Goal: Task Accomplishment & Management: Complete application form

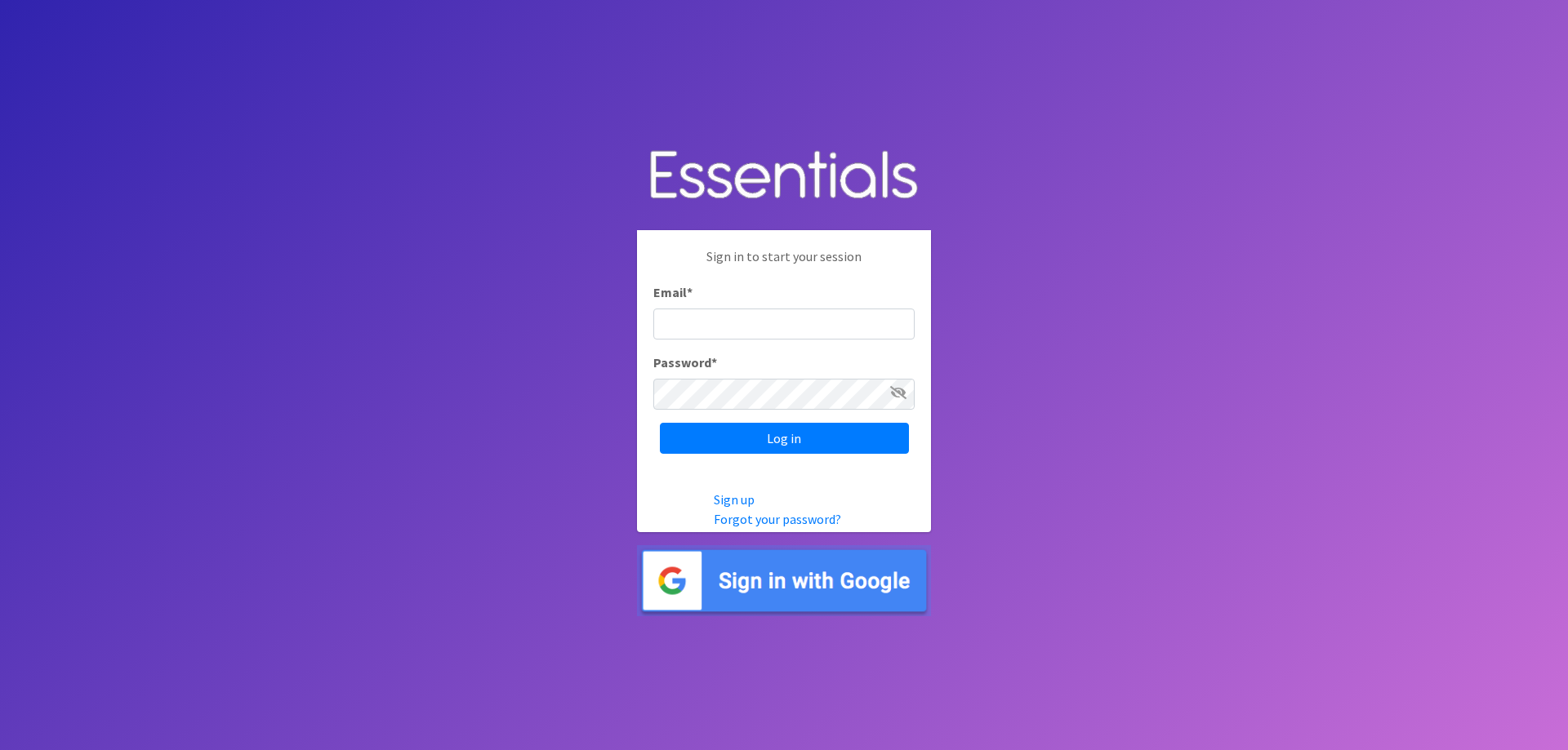
type input "[EMAIL_ADDRESS][DOMAIN_NAME]"
click at [1041, 127] on body "Sign in to start your session Email * cehernandez@no-hunger.org Password * Log …" at bounding box center [784, 375] width 1568 height 750
click at [825, 448] on input "Log in" at bounding box center [784, 439] width 249 height 31
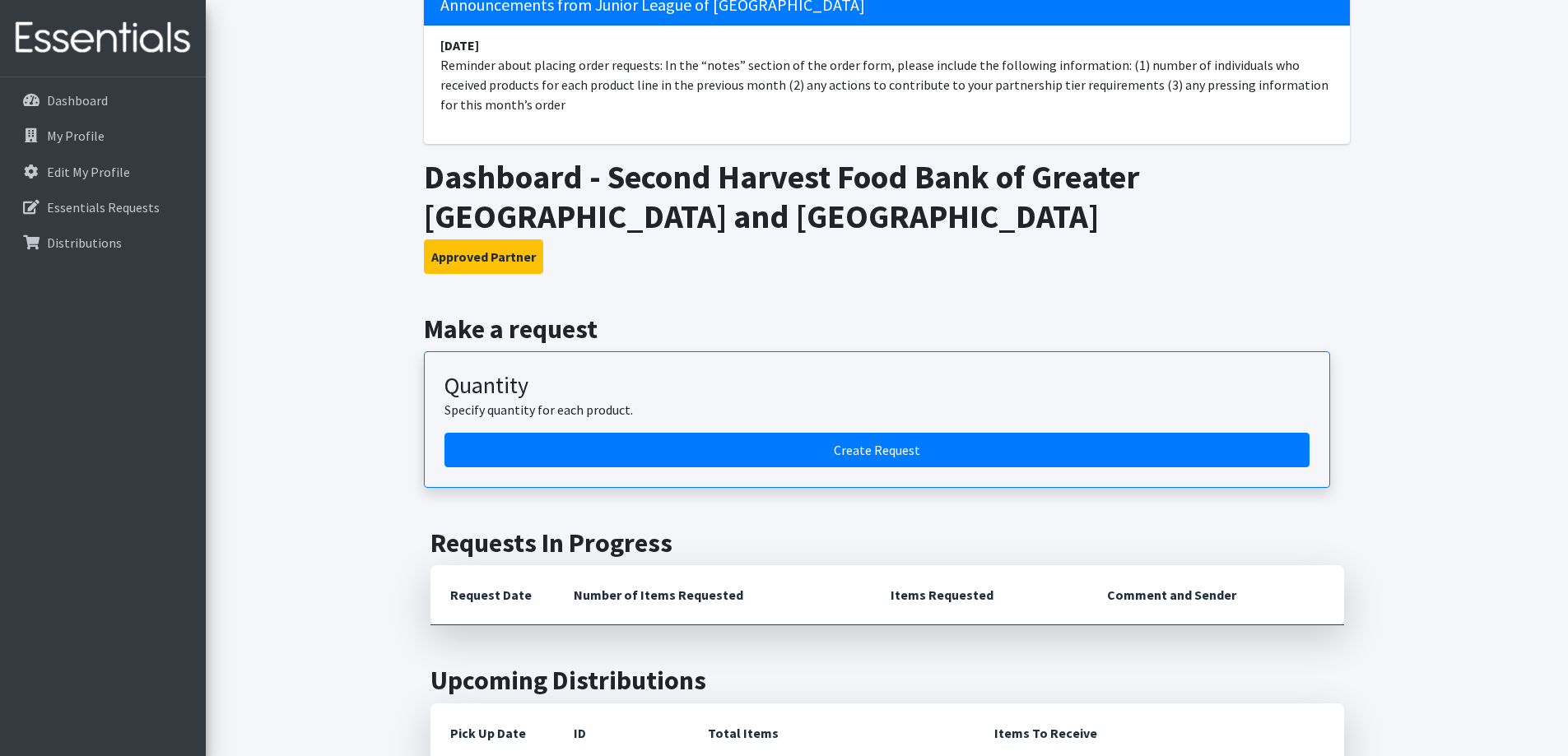
scroll to position [165, 0]
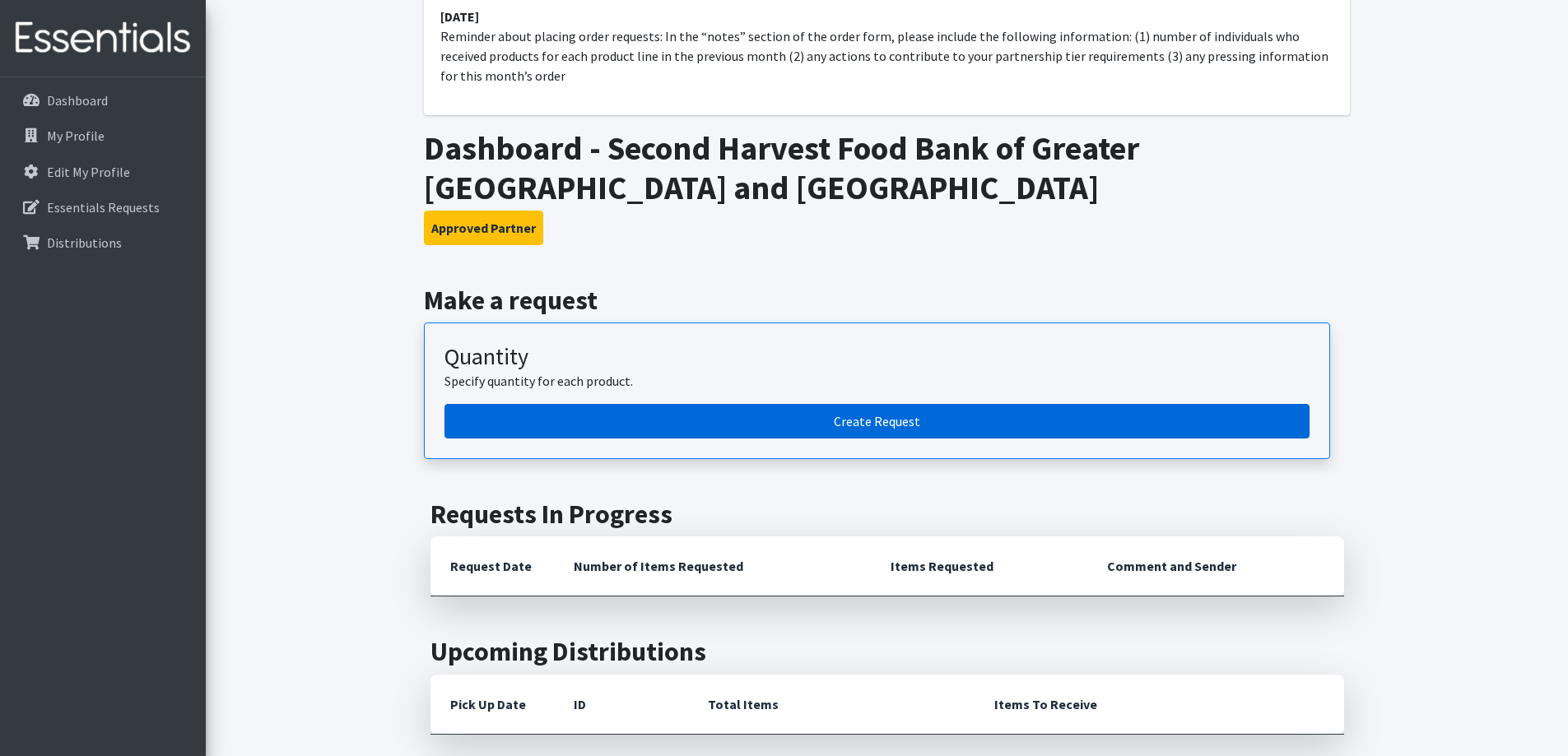
click at [905, 424] on link "Create Request" at bounding box center [876, 421] width 865 height 34
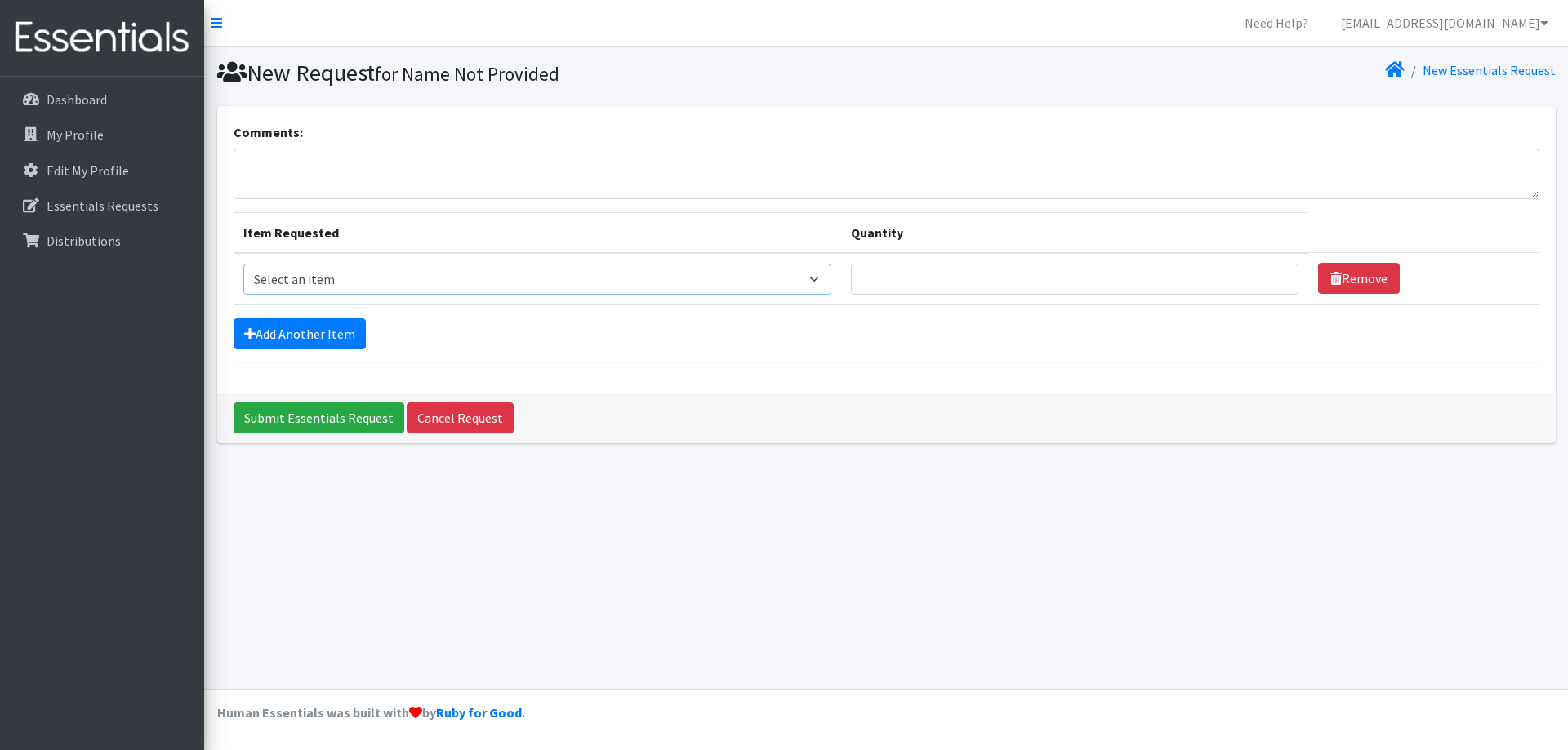
click at [665, 277] on select "Select an item Diaper - 2T/3T Bundle Diapers - 3T/4T Bundle Diapers - 4T/5T Bun…" at bounding box center [538, 279] width 589 height 31
click at [243, 264] on select "Select an item Diaper - 2T/3T Bundle Diapers - 3T/4T Bundle Diapers - 4T/5T Bun…" at bounding box center [538, 279] width 589 height 31
click at [323, 326] on link "Add Another Item" at bounding box center [299, 333] width 132 height 31
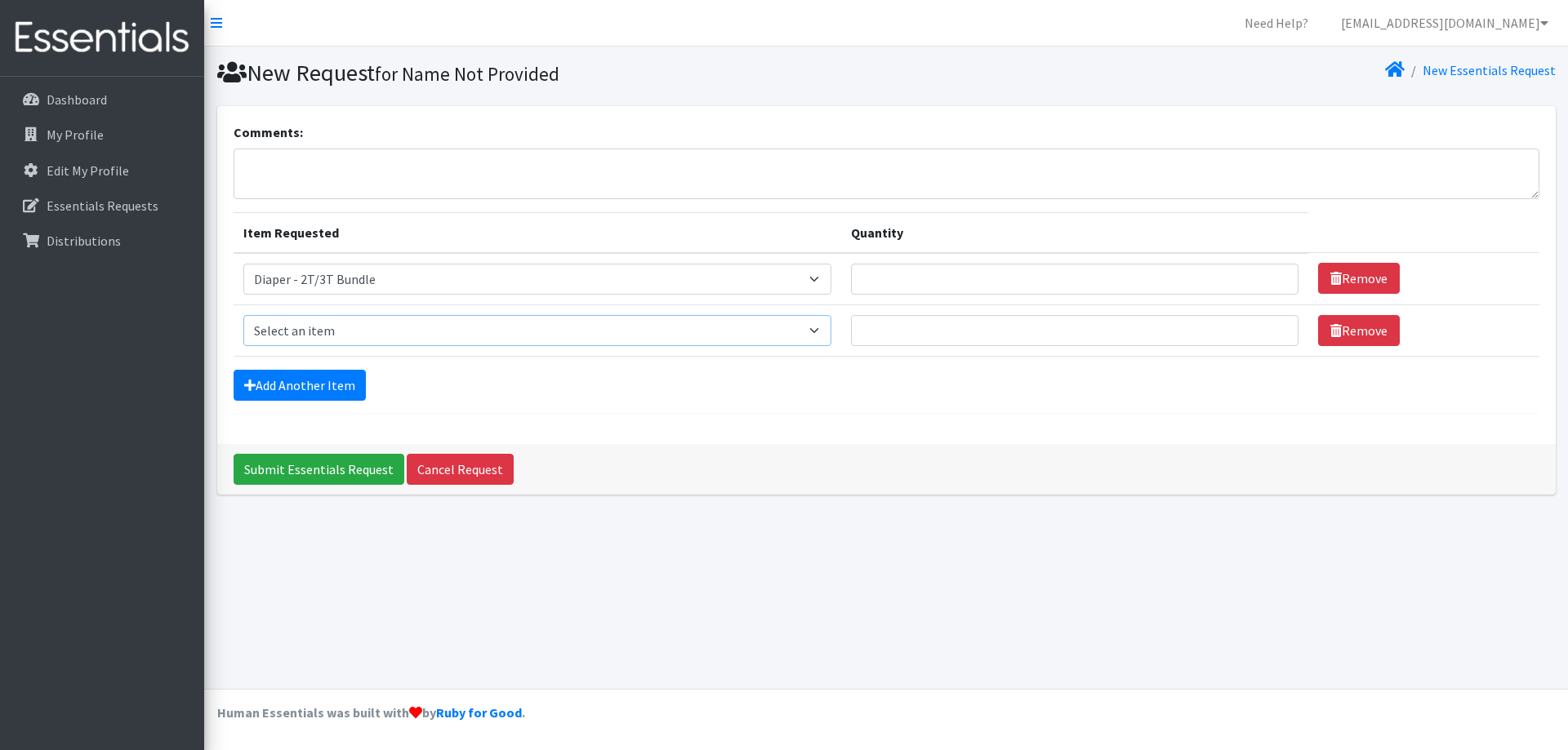
click at [412, 323] on select "Select an item Diaper - 2T/3T Bundle Diapers - 3T/4T Bundle Diapers - 4T/5T Bun…" at bounding box center [538, 330] width 589 height 31
click at [460, 424] on div "Comments: Item Requested Quantity Item Requested Select an item Diaper - 2T/3T …" at bounding box center [887, 275] width 1339 height 338
click at [419, 273] on select "Select an item Diaper - 2T/3T Bundle Diapers - 3T/4T Bundle Diapers - 4T/5T Bun…" at bounding box center [538, 279] width 589 height 31
select select "14873"
click at [243, 264] on select "Select an item Diaper - 2T/3T Bundle Diapers - 3T/4T Bundle Diapers - 4T/5T Bun…" at bounding box center [538, 279] width 589 height 31
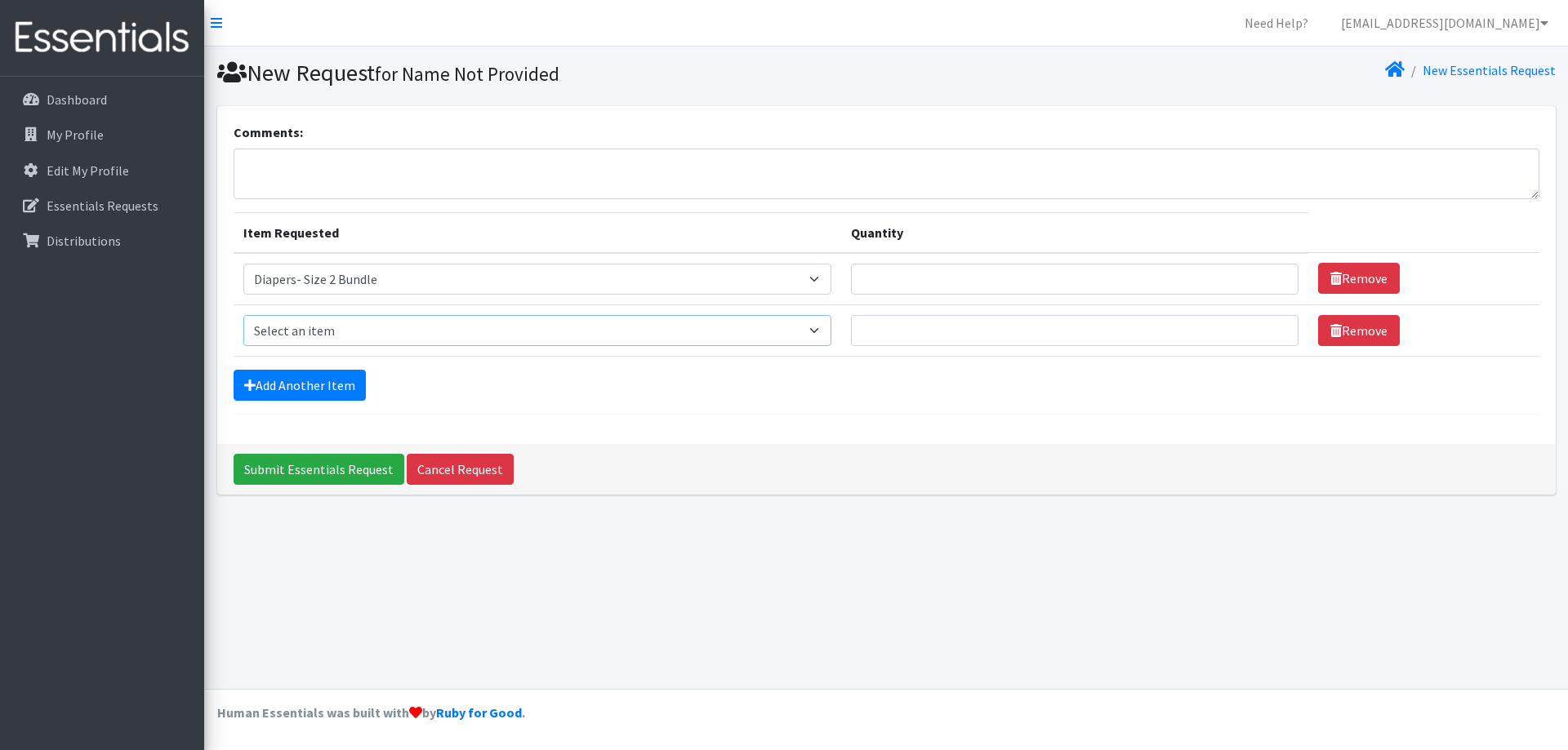
click at [389, 327] on select "Select an item Diaper - 2T/3T Bundle Diapers - 3T/4T Bundle Diapers - 4T/5T Bun…" at bounding box center [538, 330] width 589 height 31
select select "14874"
click at [243, 315] on select "Select an item Diaper - 2T/3T Bundle Diapers - 3T/4T Bundle Diapers - 4T/5T Bun…" at bounding box center [538, 330] width 589 height 31
click at [326, 366] on form "Comments: Item Requested Quantity Item Requested Select an item Diaper - 2T/3T …" at bounding box center [886, 269] width 1306 height 292
click at [324, 381] on link "Add Another Item" at bounding box center [299, 385] width 132 height 31
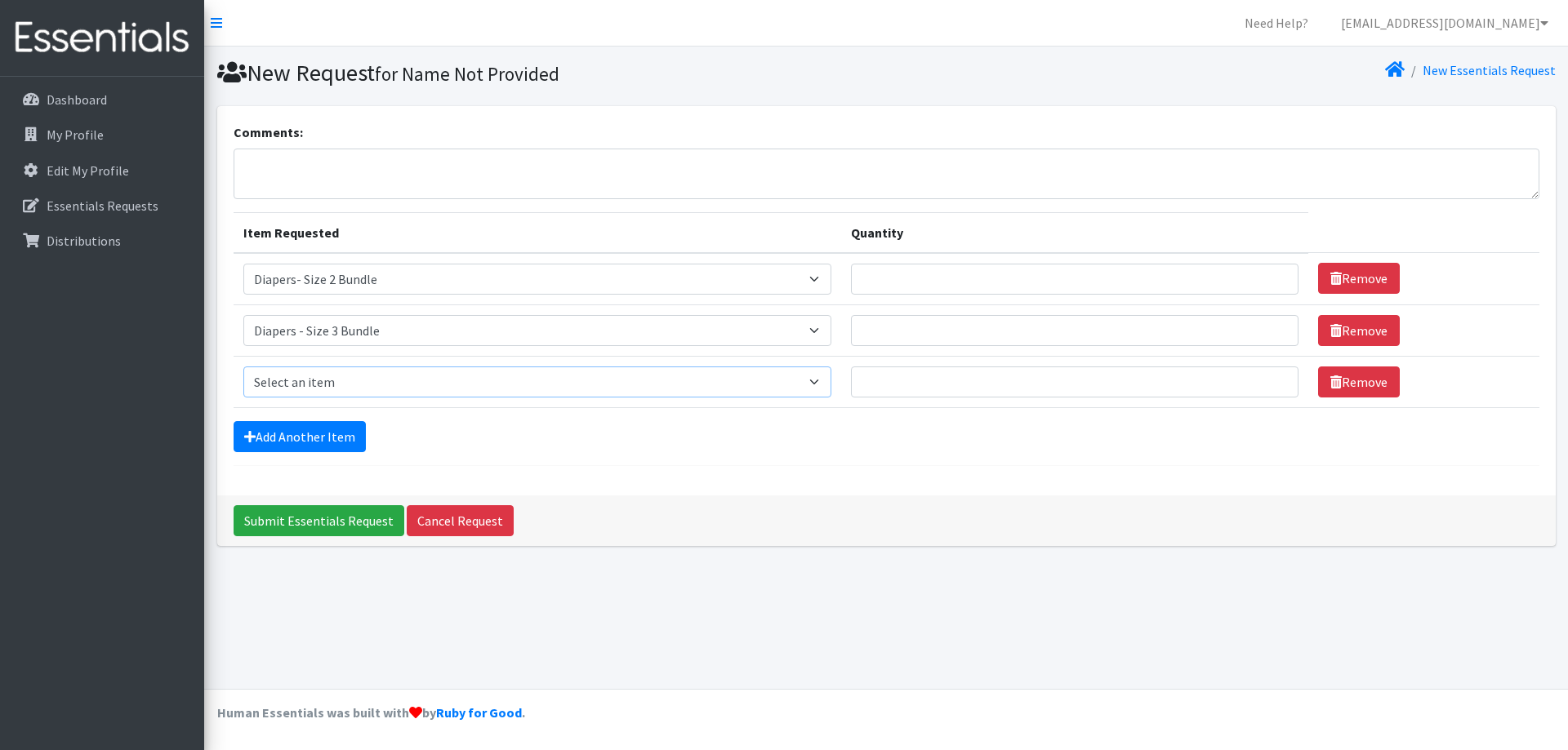
click at [369, 376] on select "Select an item Diaper - 2T/3T Bundle Diapers - 3T/4T Bundle Diapers - 4T/5T Bun…" at bounding box center [538, 382] width 589 height 31
select select "14876"
click at [243, 366] on select "Select an item Diaper - 2T/3T Bundle Diapers - 3T/4T Bundle Diapers - 4T/5T Bun…" at bounding box center [538, 382] width 589 height 31
drag, startPoint x: 453, startPoint y: 418, endPoint x: 342, endPoint y: 427, distance: 111.4
click at [453, 418] on form "Comments: Item Requested Quantity Item Requested Select an item Diaper - 2T/3T …" at bounding box center [886, 294] width 1306 height 344
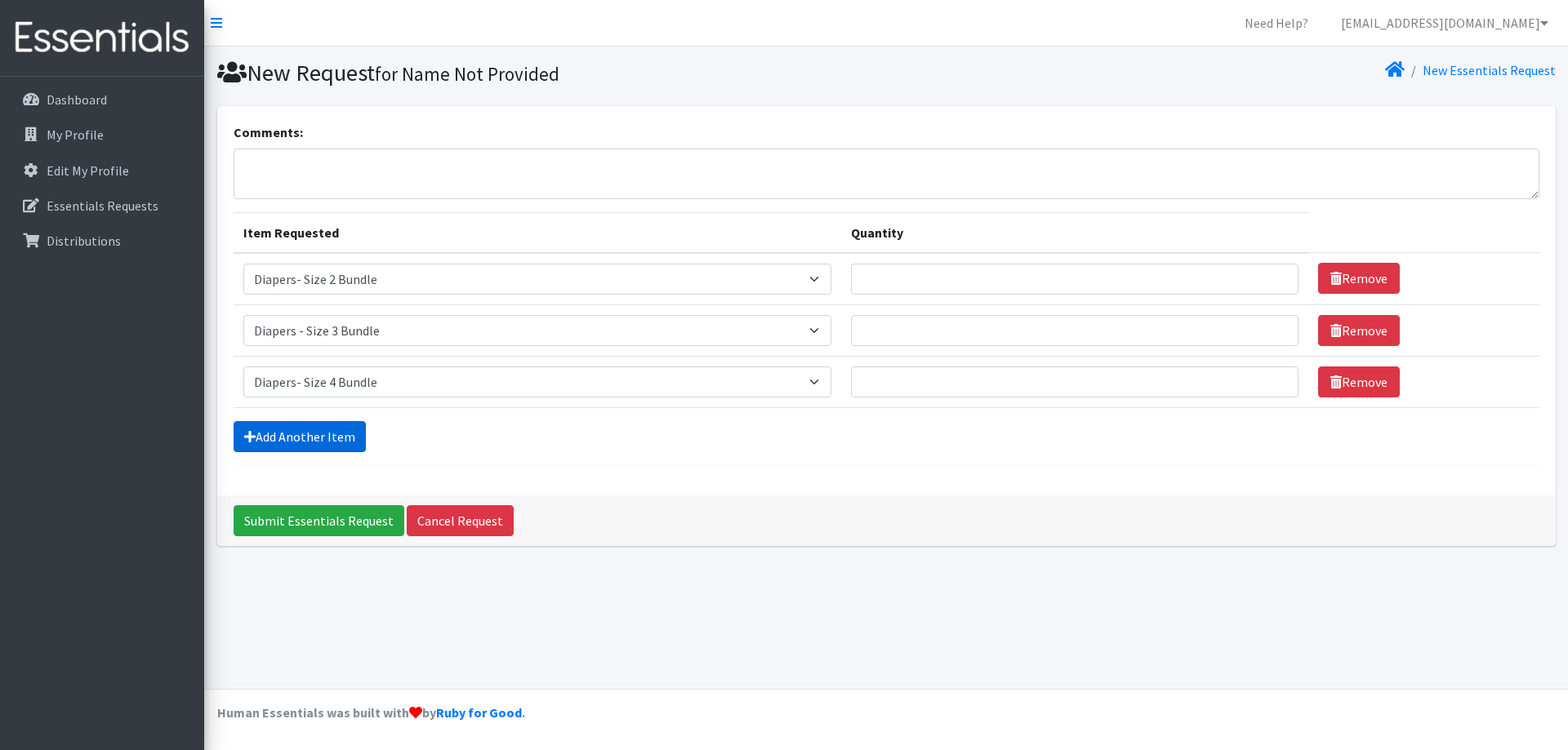
click at [309, 439] on link "Add Another Item" at bounding box center [299, 437] width 132 height 31
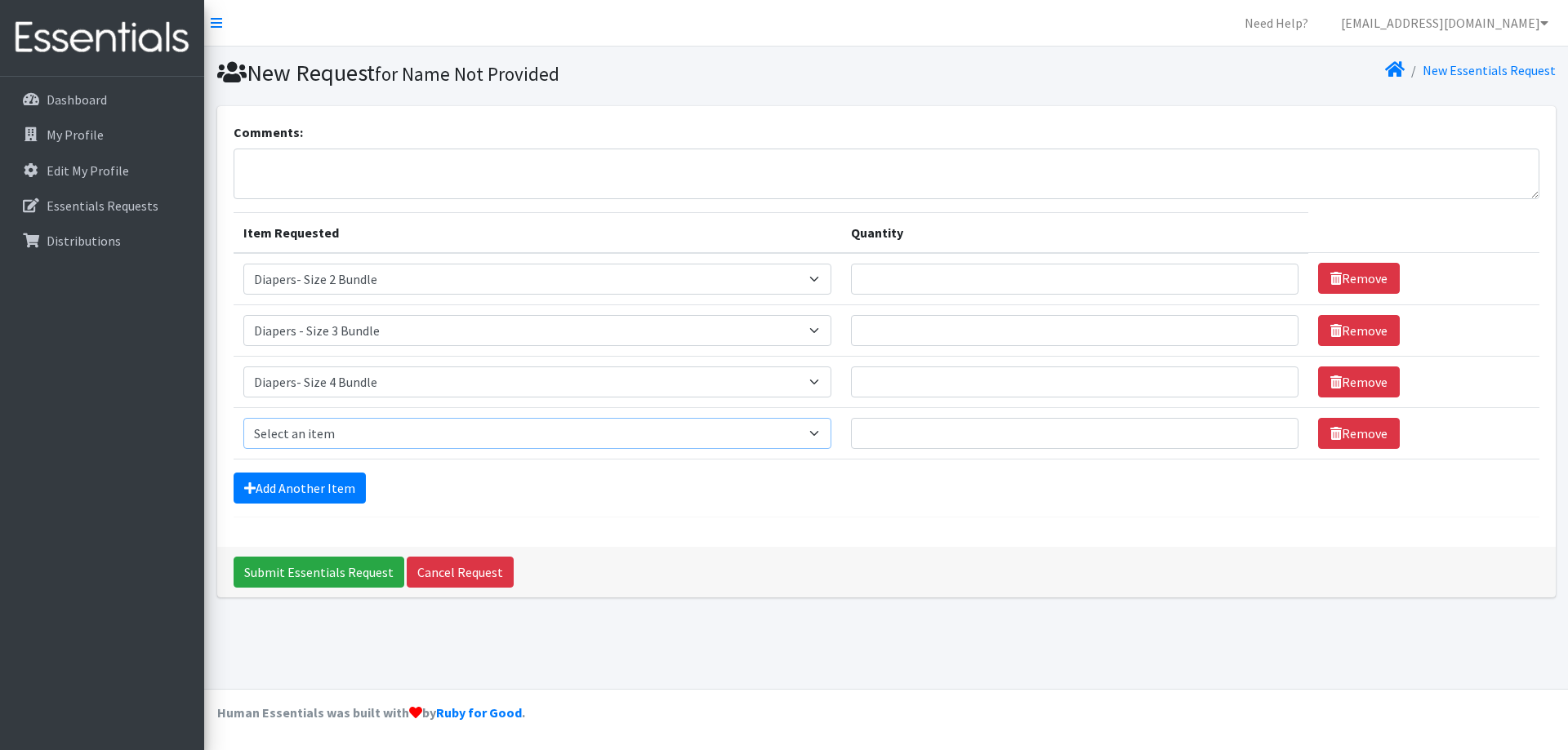
click at [370, 442] on select "Select an item Diaper - 2T/3T Bundle Diapers - 3T/4T Bundle Diapers - 4T/5T Bun…" at bounding box center [538, 433] width 589 height 31
select select "14877"
click at [243, 418] on select "Select an item Diaper - 2T/3T Bundle Diapers - 3T/4T Bundle Diapers - 4T/5T Bun…" at bounding box center [538, 433] width 589 height 31
click at [924, 272] on input "Quantity" at bounding box center [1074, 279] width 447 height 31
type input "10"
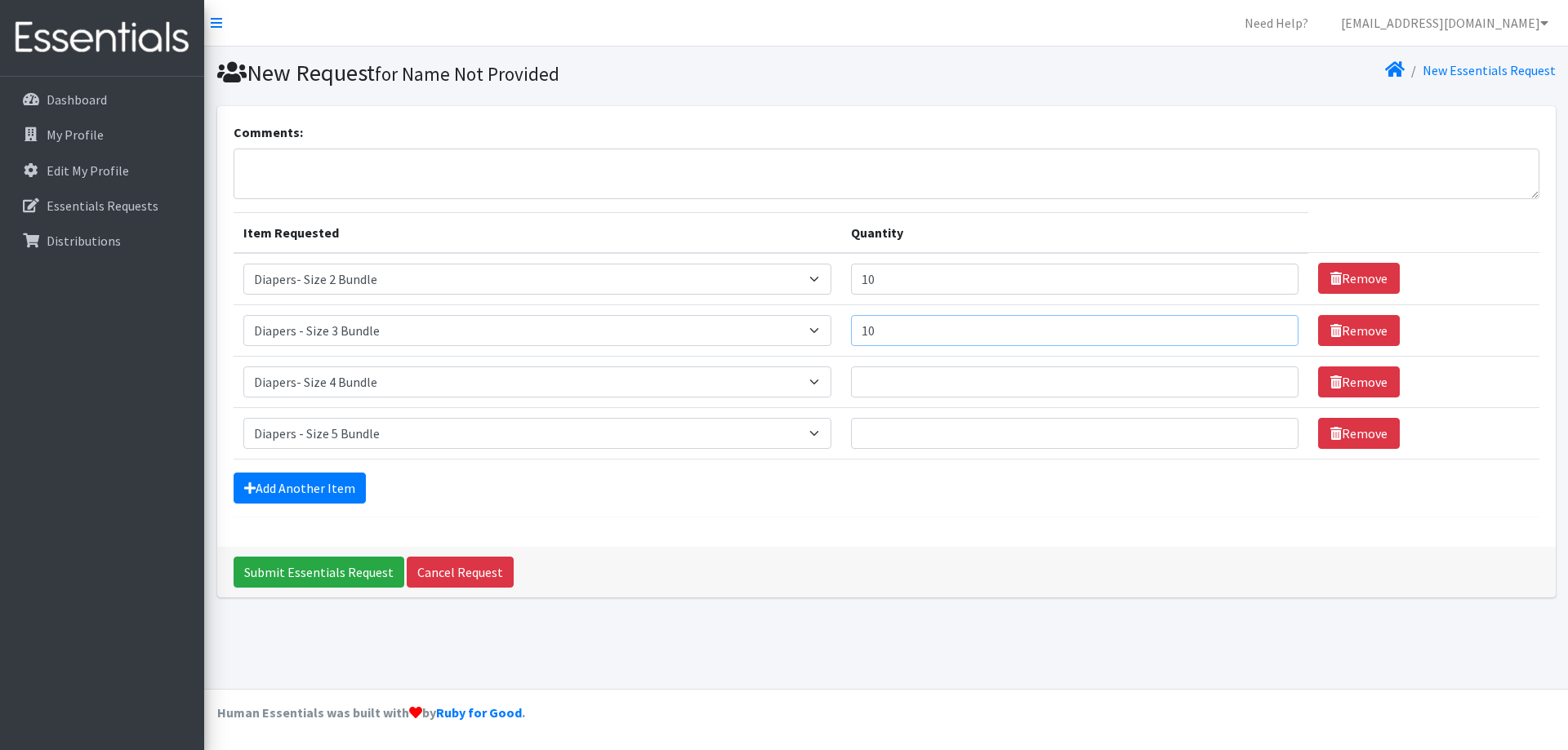
type input "10"
click at [852, 488] on div "Add Another Item" at bounding box center [886, 488] width 1306 height 31
click at [329, 483] on link "Add Another Item" at bounding box center [299, 488] width 132 height 31
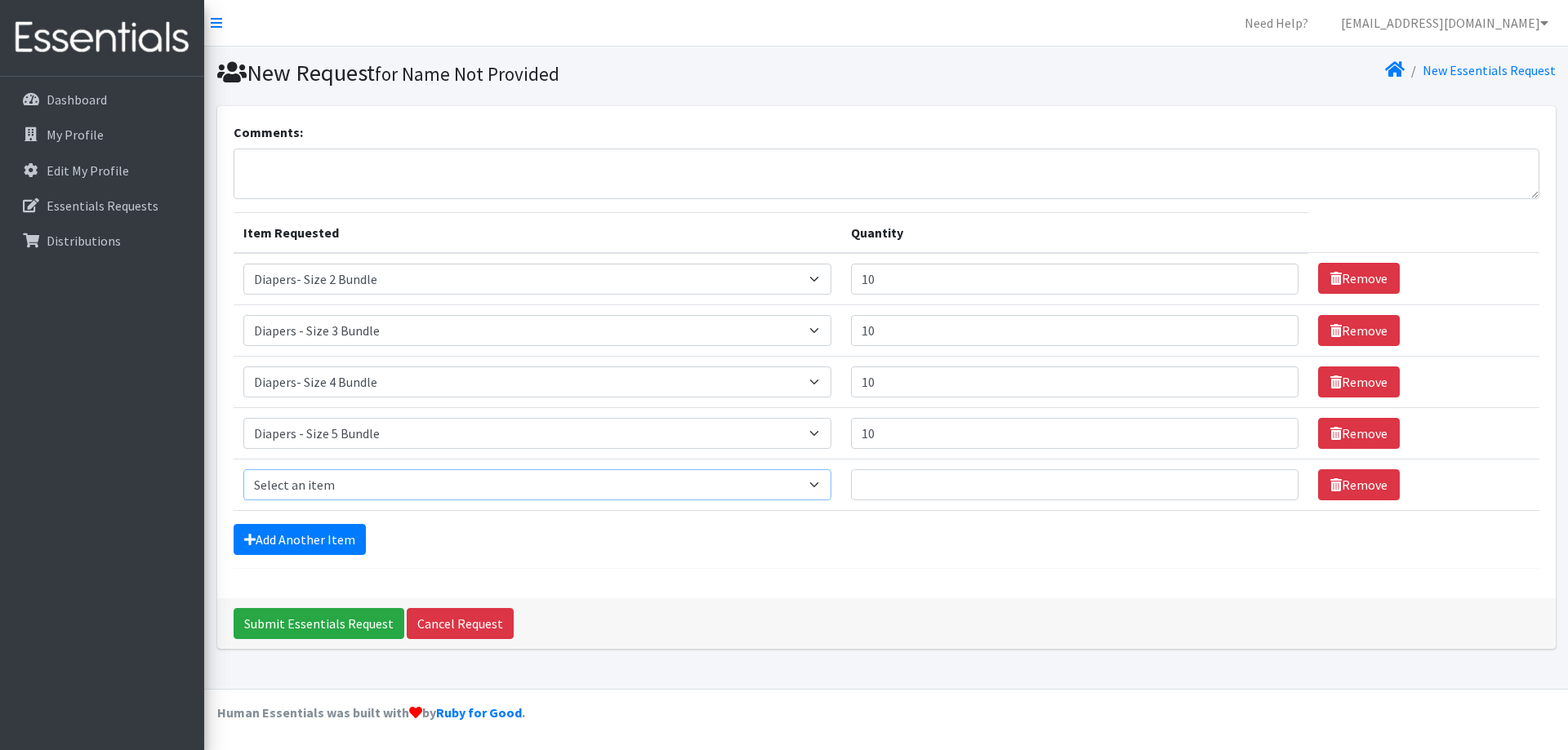
click at [339, 499] on select "Select an item Diaper - 2T/3T Bundle Diapers - 3T/4T Bundle Diapers - 4T/5T Bun…" at bounding box center [538, 485] width 589 height 31
drag, startPoint x: 1054, startPoint y: 543, endPoint x: 1014, endPoint y: 511, distance: 51.2
click at [1054, 543] on div "Add Another Item" at bounding box center [886, 539] width 1306 height 31
click at [940, 275] on input "10" at bounding box center [1074, 279] width 447 height 31
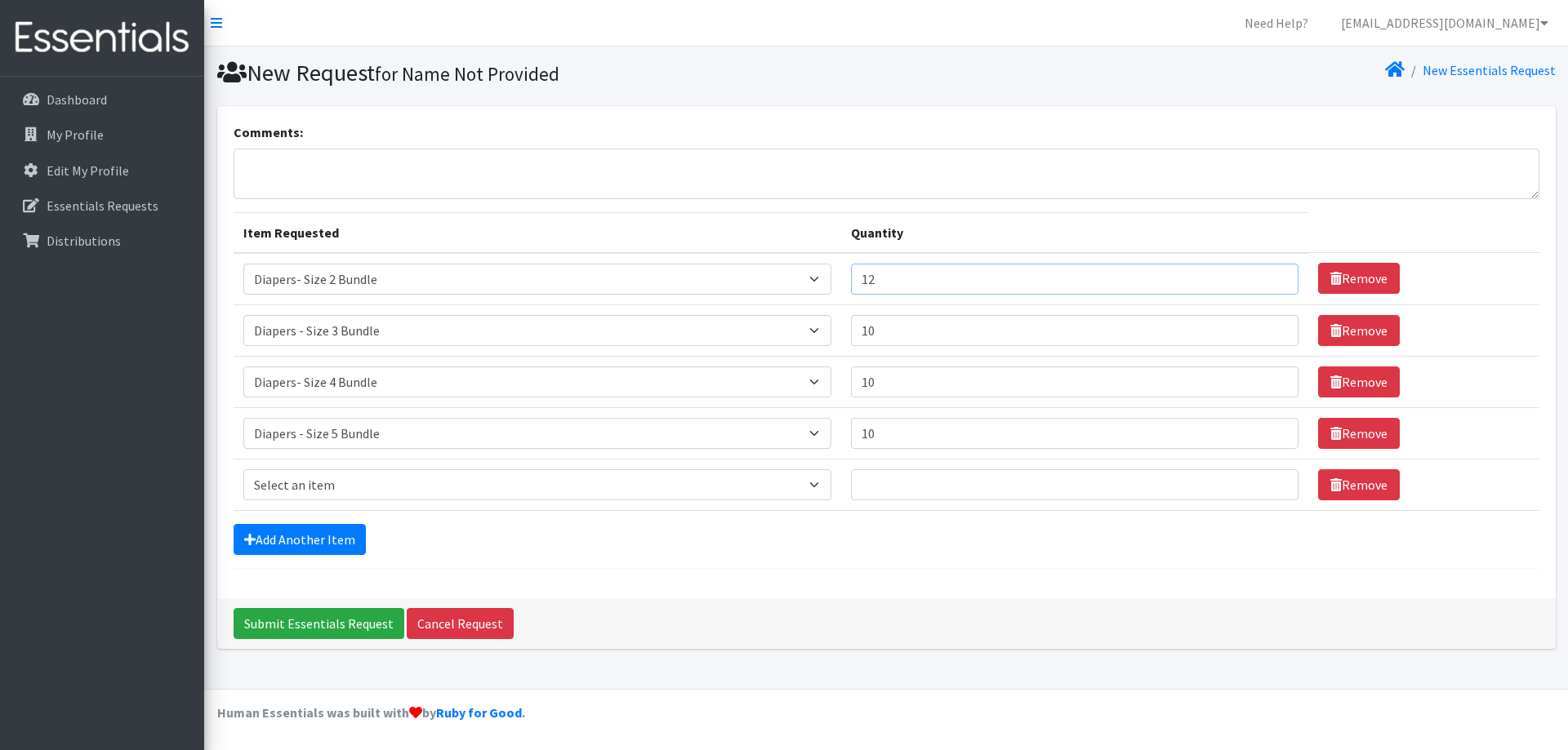
type input "12"
type input "2"
type input "12"
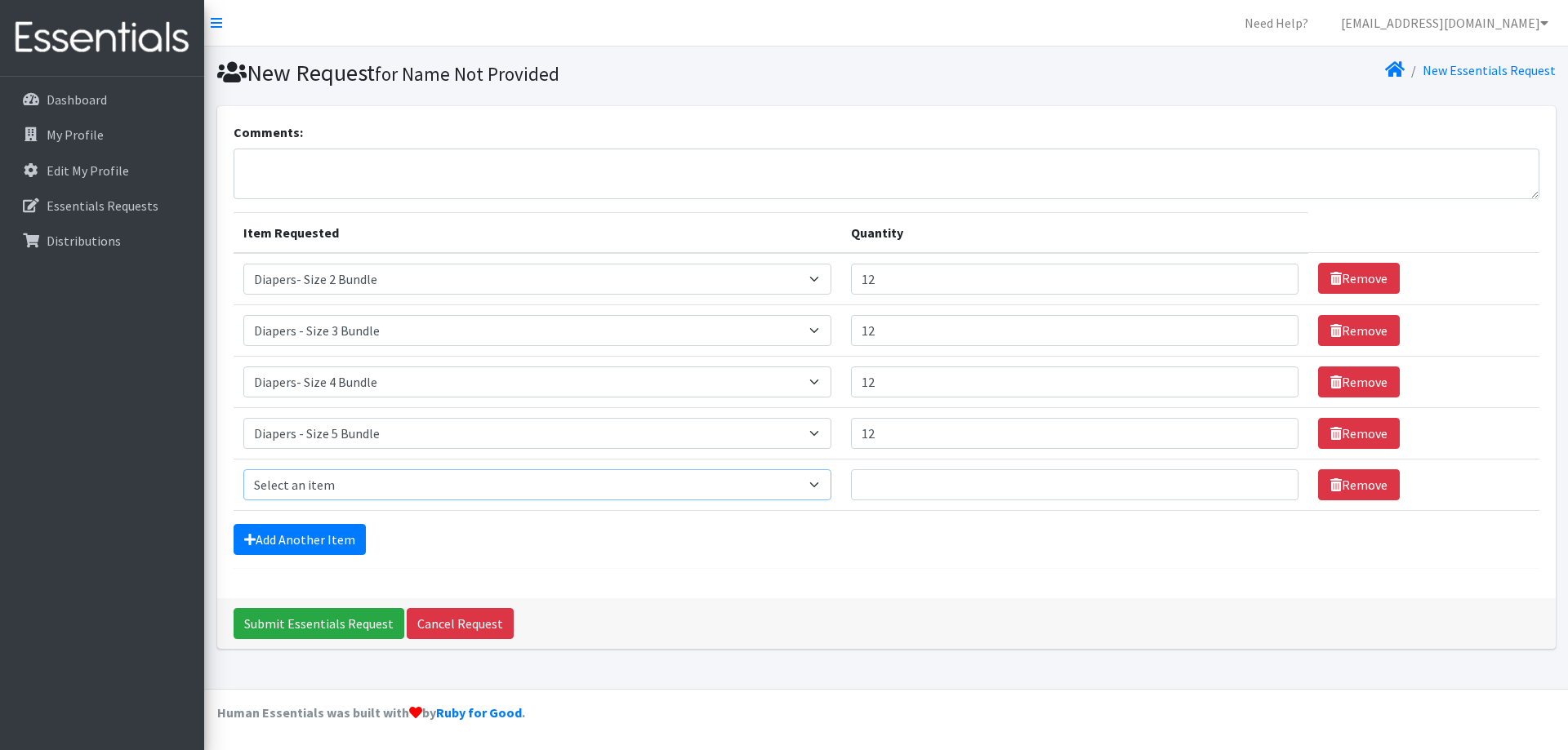
click at [337, 470] on select "Select an item Diaper - 2T/3T Bundle Diapers - 3T/4T Bundle Diapers - 4T/5T Bun…" at bounding box center [538, 485] width 589 height 31
click at [563, 542] on div "Add Another Item" at bounding box center [886, 539] width 1306 height 31
click at [890, 546] on div "Add Another Item" at bounding box center [886, 539] width 1306 height 31
click at [897, 287] on input "12" at bounding box center [1074, 279] width 447 height 31
click at [903, 346] on input "12" at bounding box center [1074, 330] width 447 height 31
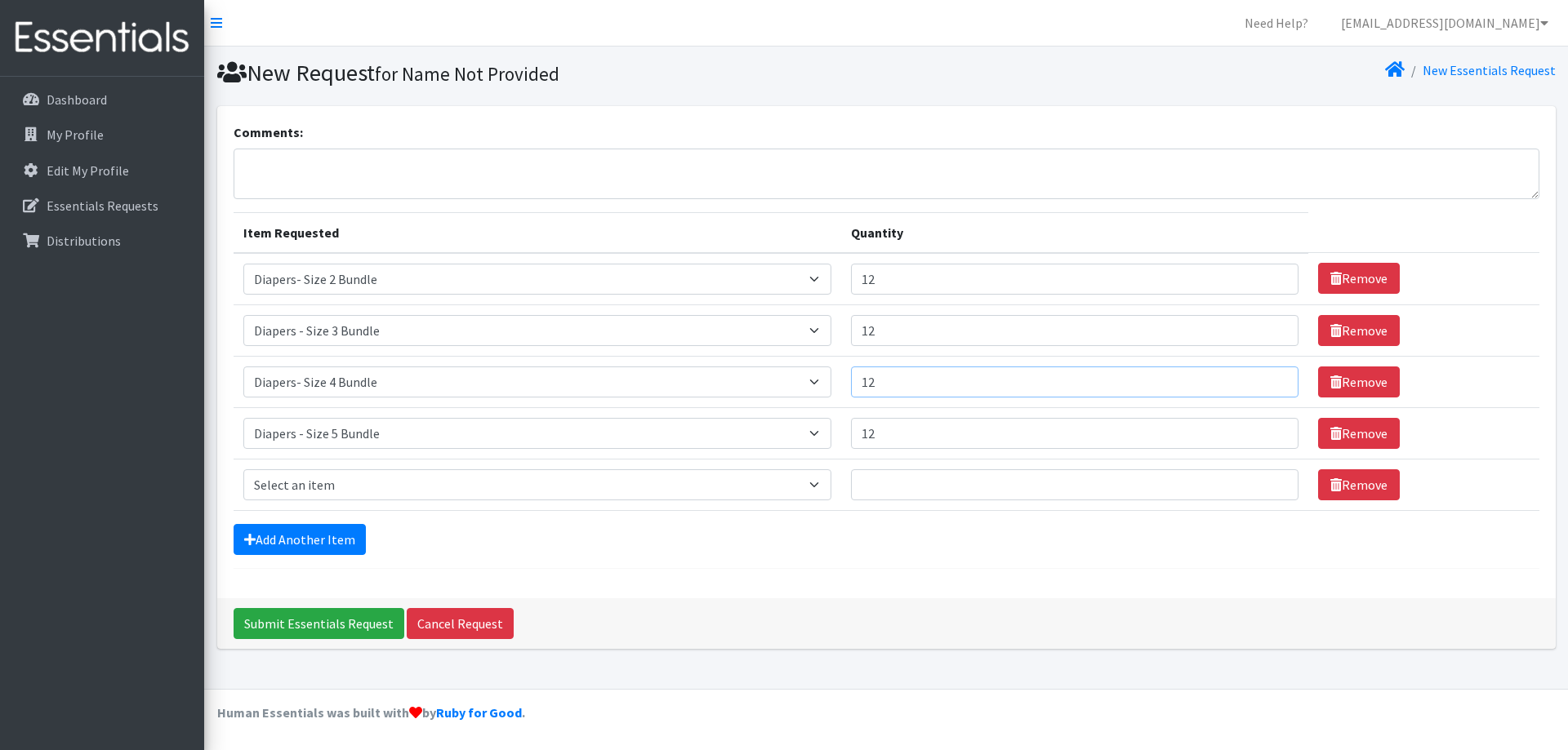
click at [908, 378] on input "12" at bounding box center [1074, 382] width 447 height 31
click at [914, 423] on input "12" at bounding box center [1074, 433] width 447 height 31
click at [915, 282] on input "12" at bounding box center [1074, 279] width 447 height 31
click at [274, 619] on input "Submit Essentials Request" at bounding box center [319, 624] width 171 height 31
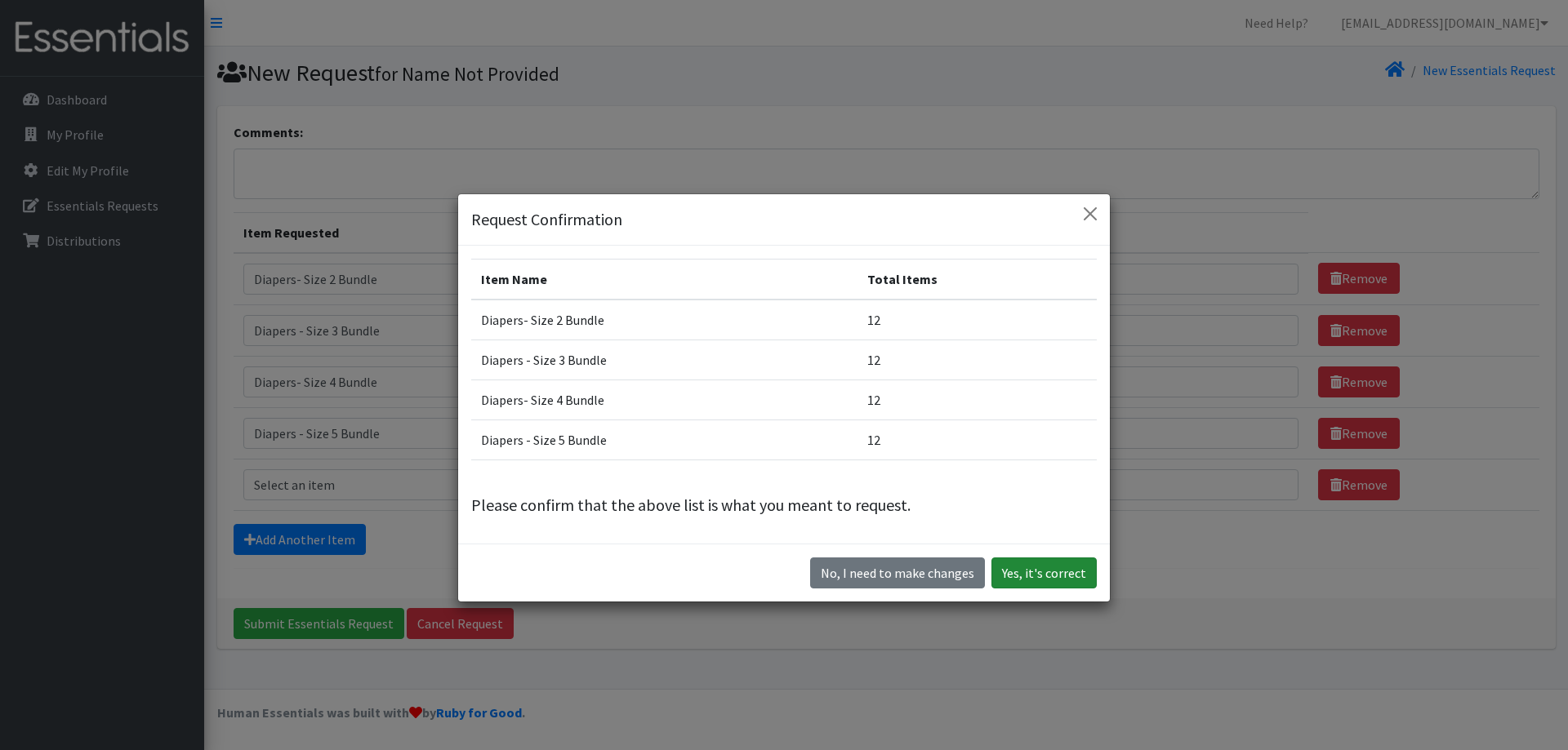
click at [1072, 581] on button "Yes, it's correct" at bounding box center [1044, 572] width 105 height 31
